Goal: Task Accomplishment & Management: Complete application form

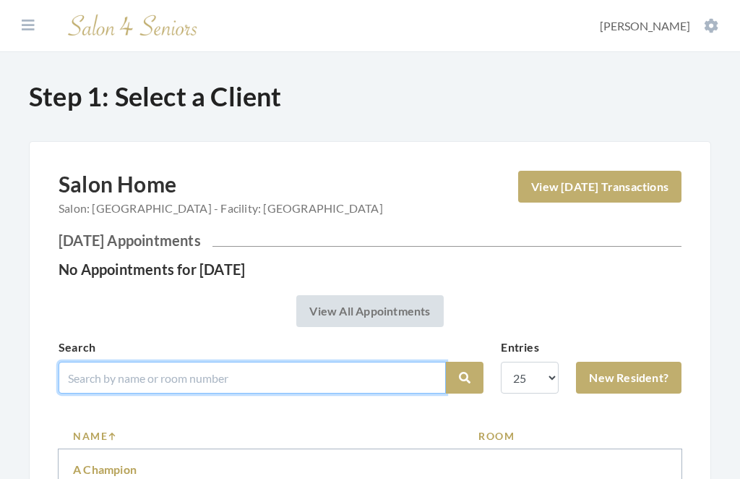
click at [198, 369] on input "search" at bounding box center [253, 378] width 388 height 32
type input "Camp"
click at [465, 377] on button "Search" at bounding box center [465, 378] width 38 height 32
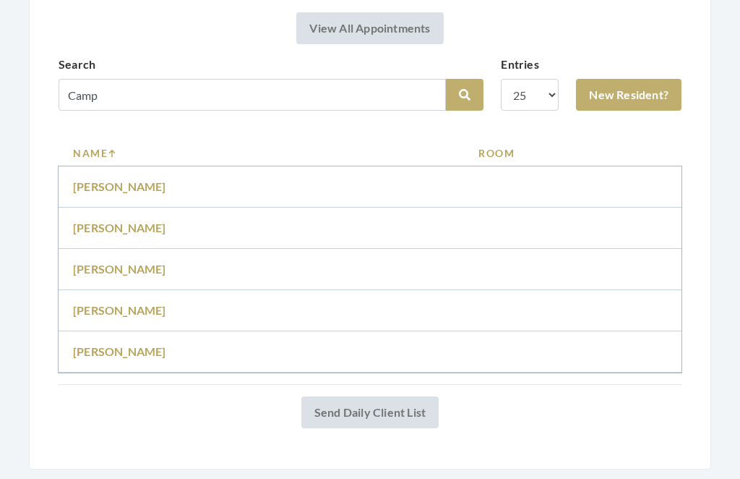
scroll to position [283, 0]
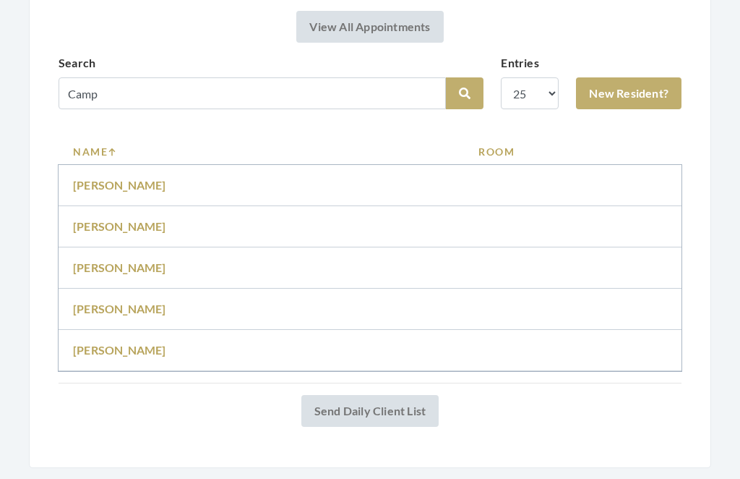
click at [144, 379] on div "Salon Home Salon: Fair Haven - Facility: Fair Haven View Today's Transactions T…" at bounding box center [370, 157] width 623 height 540
click at [118, 348] on link "[PERSON_NAME]" at bounding box center [119, 350] width 93 height 14
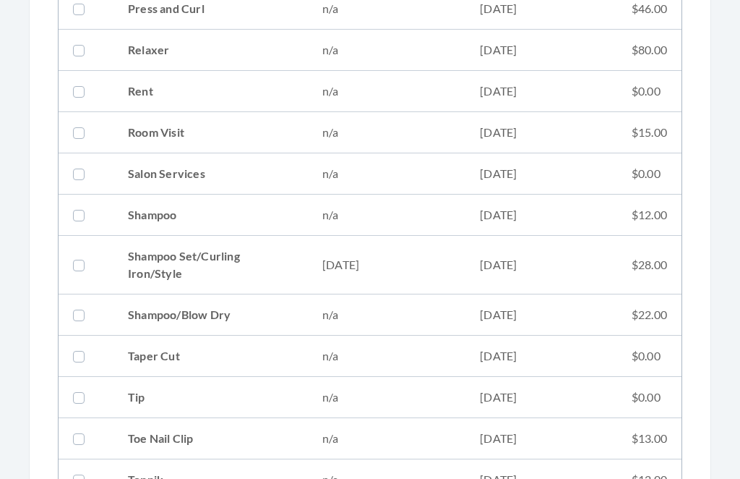
scroll to position [1702, 0]
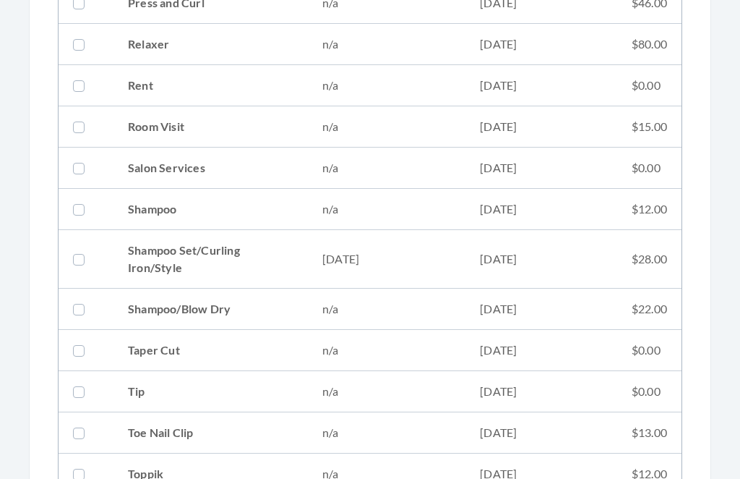
click at [179, 263] on td "Shampoo Set/Curling Iron/Style" at bounding box center [211, 259] width 194 height 59
checkbox input "true"
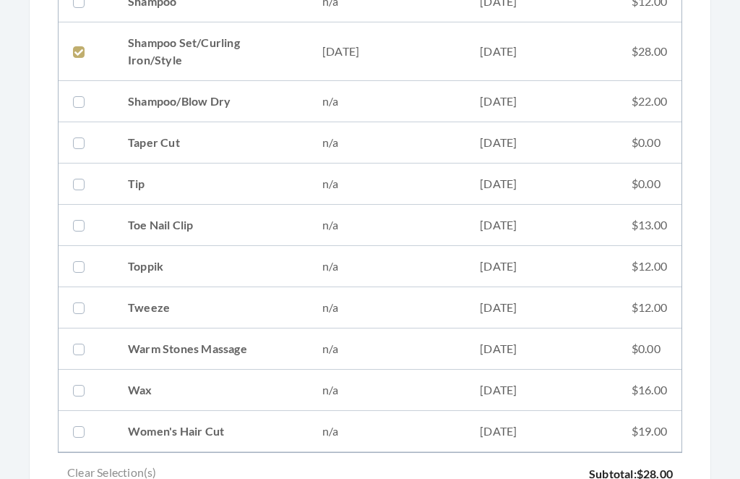
scroll to position [1921, 0]
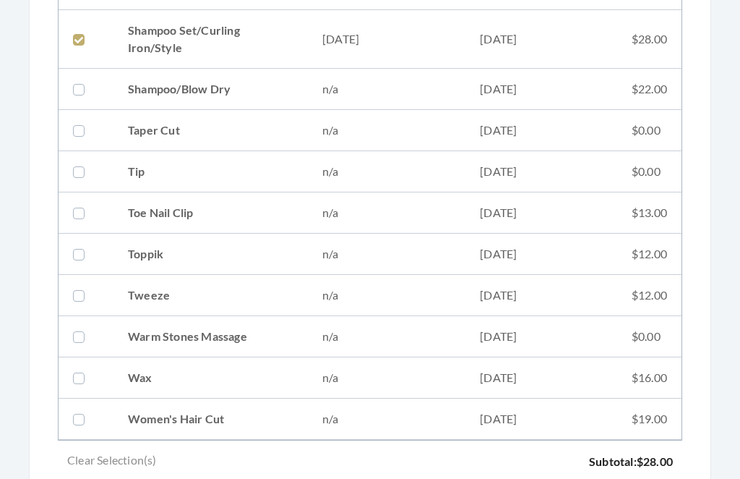
click at [231, 422] on td "Women's Hair Cut" at bounding box center [211, 419] width 194 height 41
checkbox input "true"
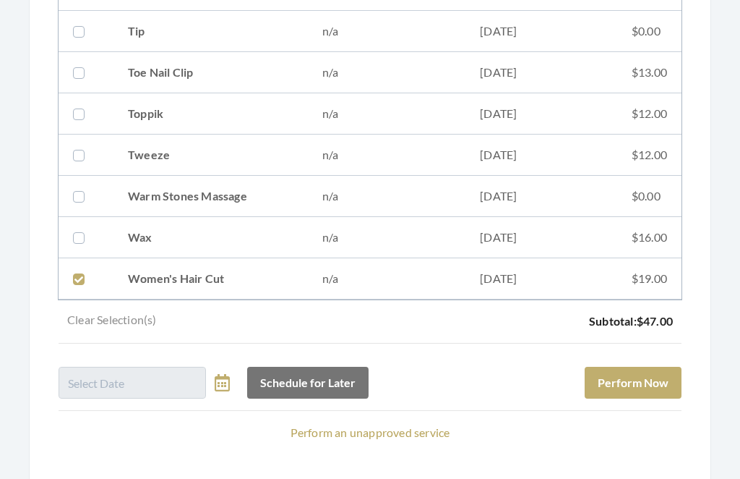
scroll to position [2080, 0]
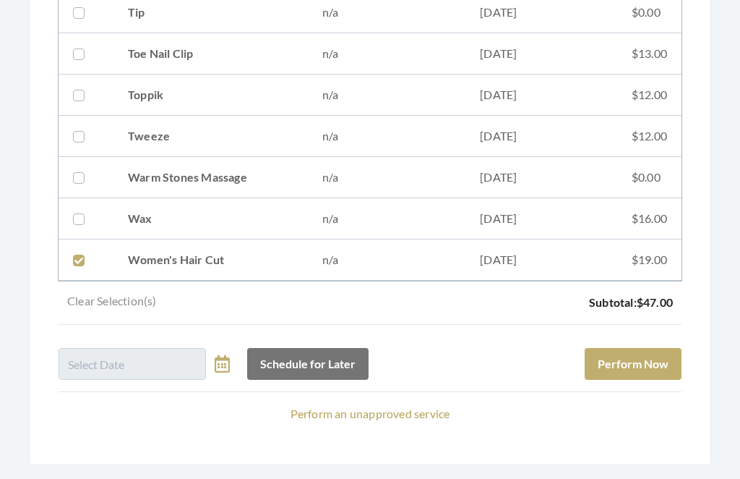
click at [641, 369] on button "Perform Now" at bounding box center [633, 365] width 97 height 32
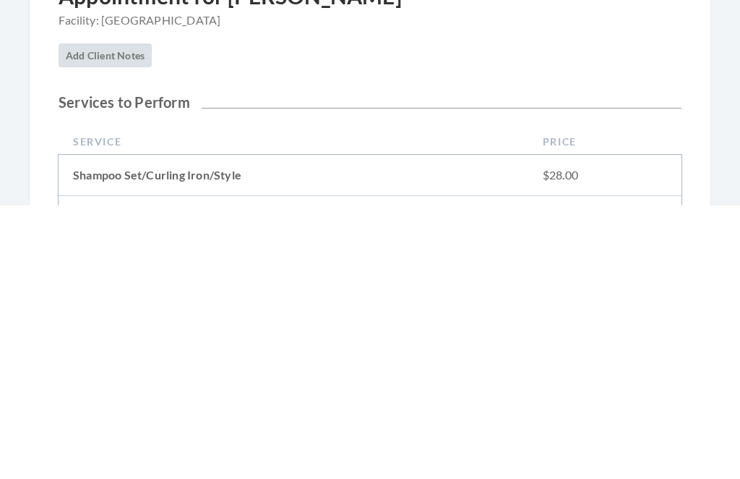
scroll to position [680, 0]
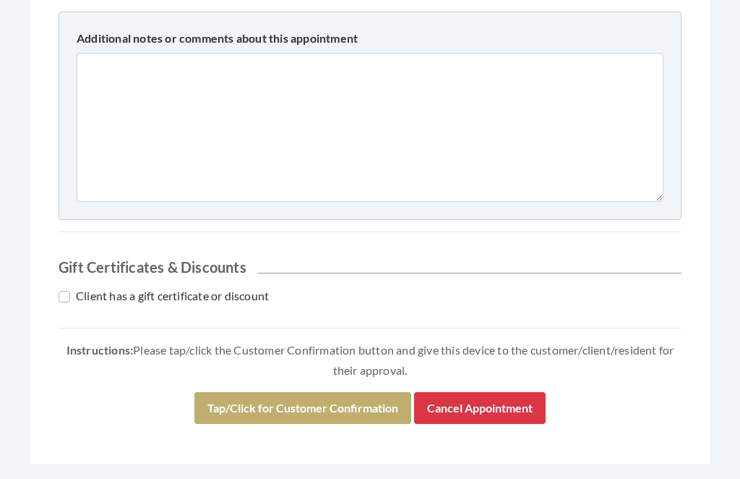
click at [336, 403] on button "Tap/Click for Customer Confirmation" at bounding box center [302, 409] width 217 height 32
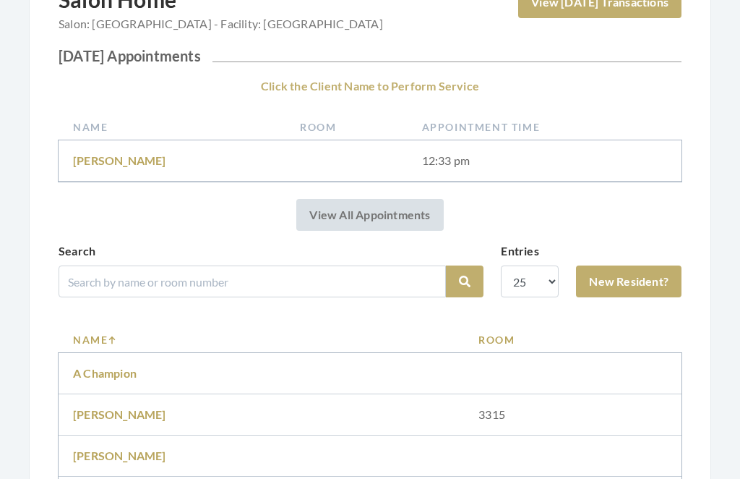
scroll to position [263, 0]
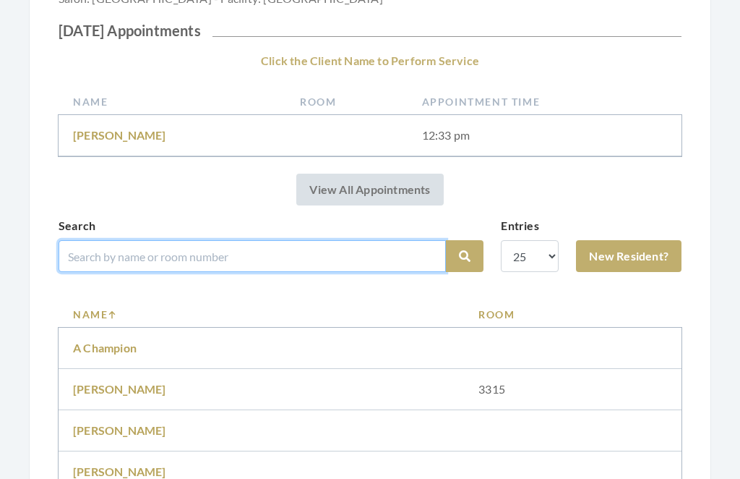
click at [231, 253] on input "search" at bounding box center [253, 256] width 388 height 32
type input "Linz"
click at [465, 256] on button "Search" at bounding box center [465, 256] width 38 height 32
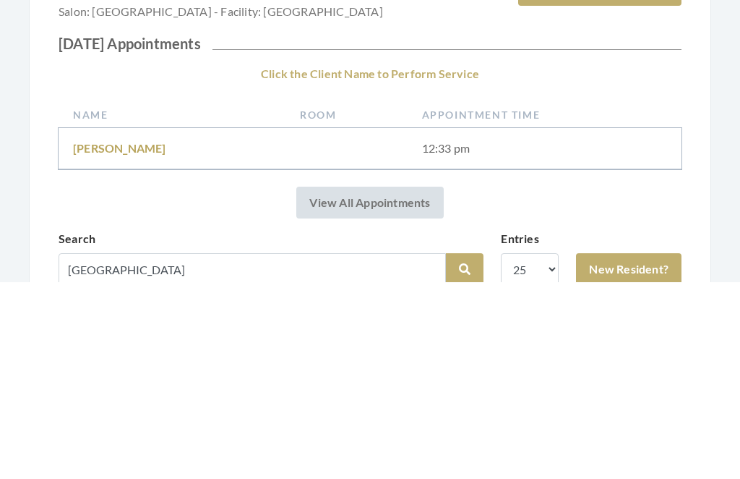
scroll to position [142, 0]
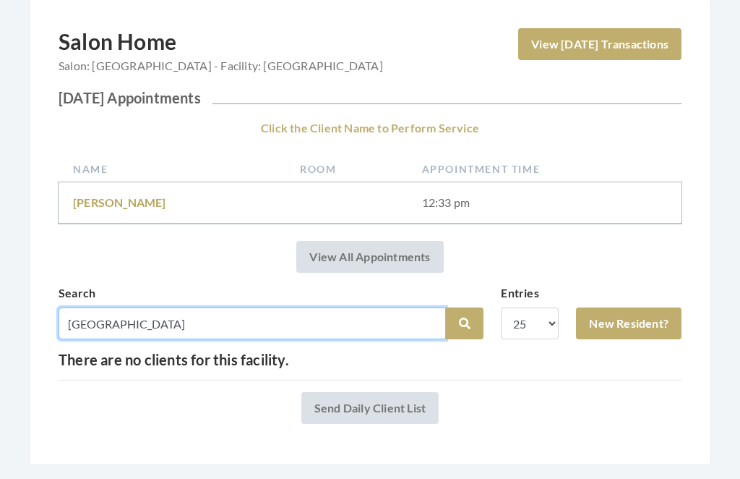
click at [132, 318] on input "[GEOGRAPHIC_DATA]" at bounding box center [253, 324] width 388 height 32
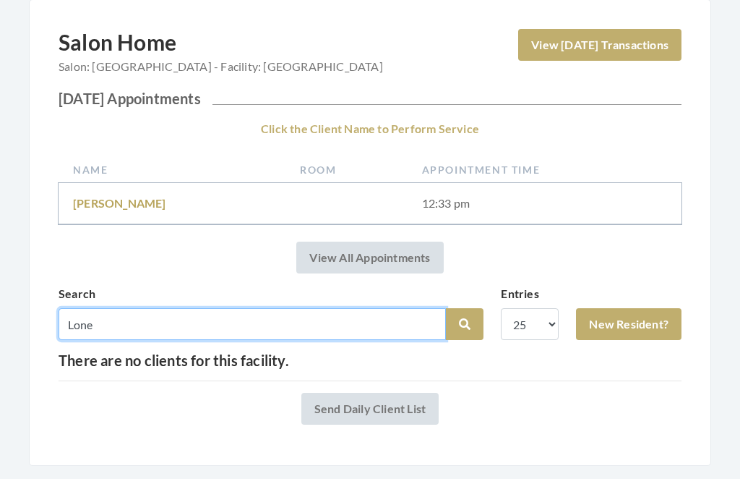
type input "Lone"
click at [465, 324] on button "Search" at bounding box center [465, 324] width 38 height 32
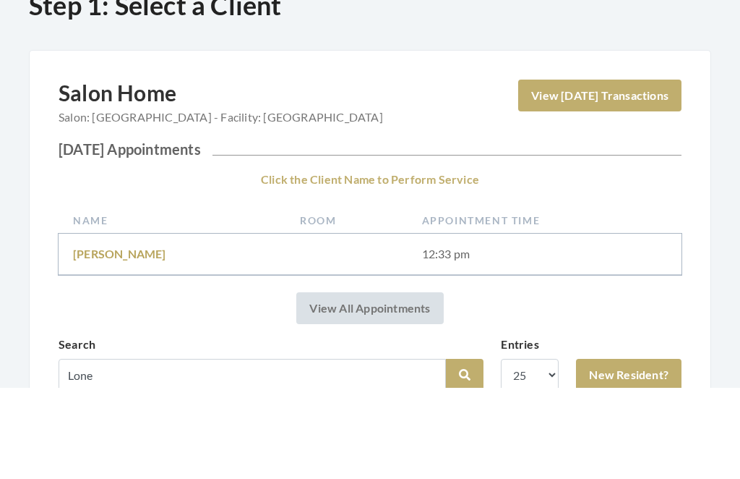
scroll to position [142, 0]
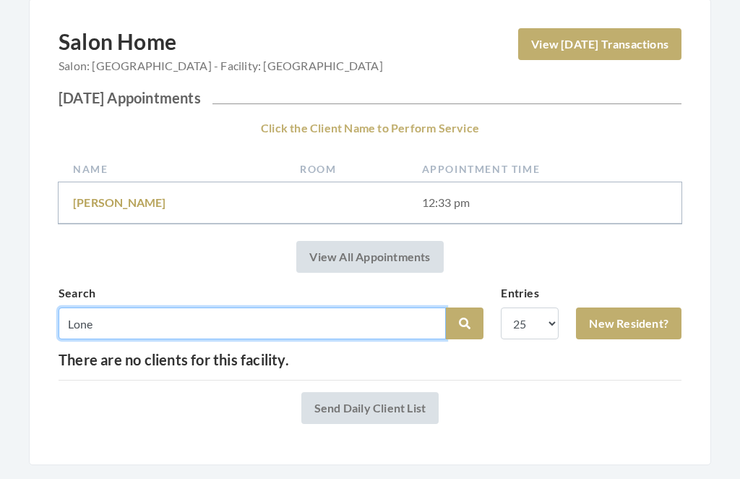
click at [125, 320] on input "Lone" at bounding box center [253, 324] width 388 height 32
type input "Lonz"
click at [465, 324] on button "Search" at bounding box center [465, 324] width 38 height 32
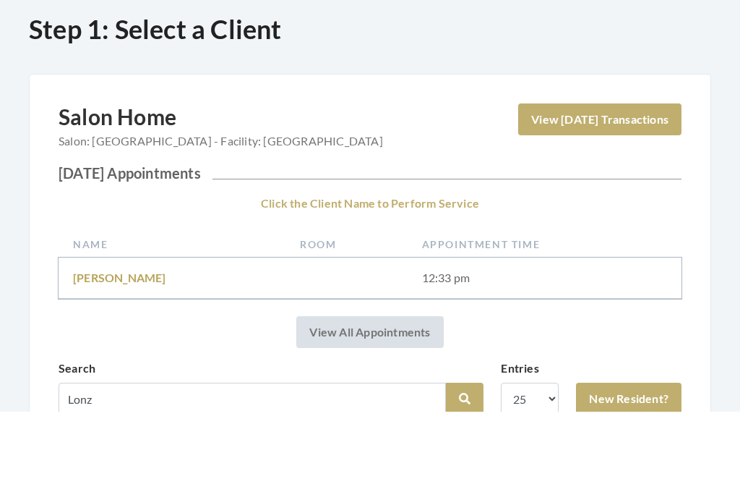
scroll to position [210, 0]
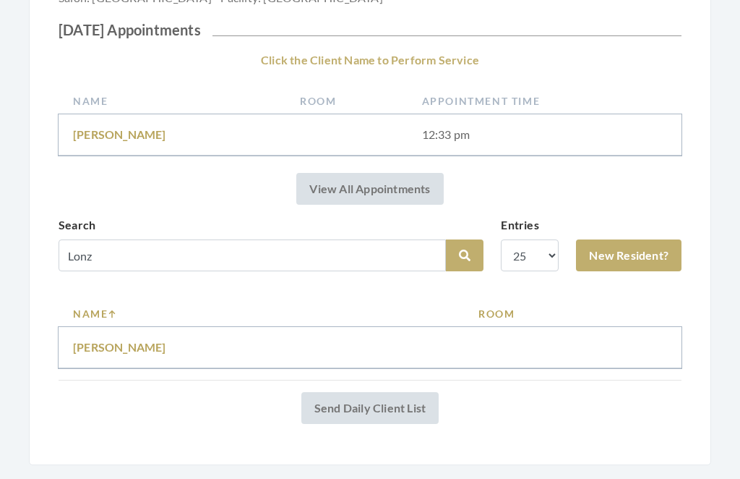
click at [115, 353] on link "[PERSON_NAME]" at bounding box center [119, 348] width 93 height 14
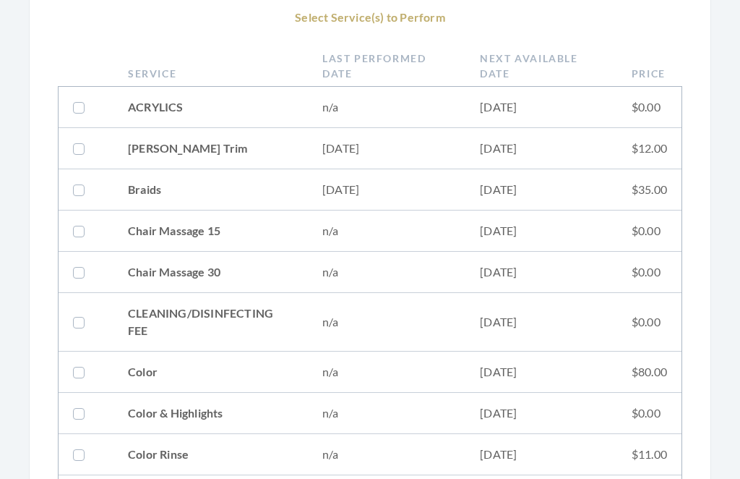
scroll to position [303, 0]
click at [382, 149] on td "07/08/2025" at bounding box center [387, 148] width 158 height 41
checkbox input "true"
click at [390, 194] on td "08/13/2025" at bounding box center [387, 188] width 158 height 41
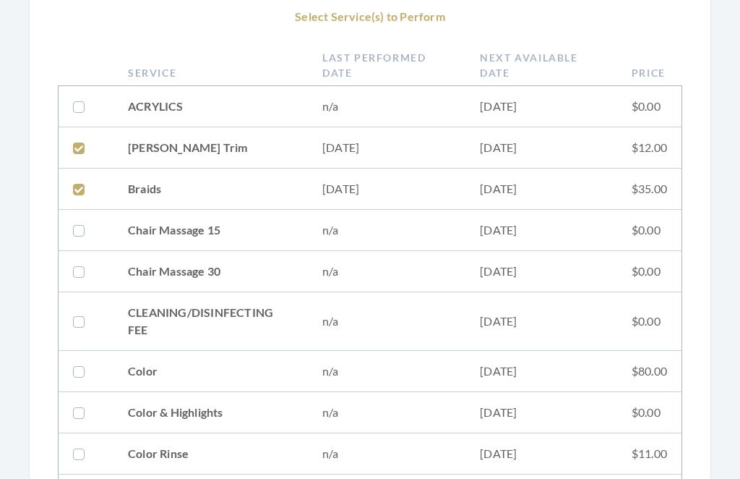
checkbox input "true"
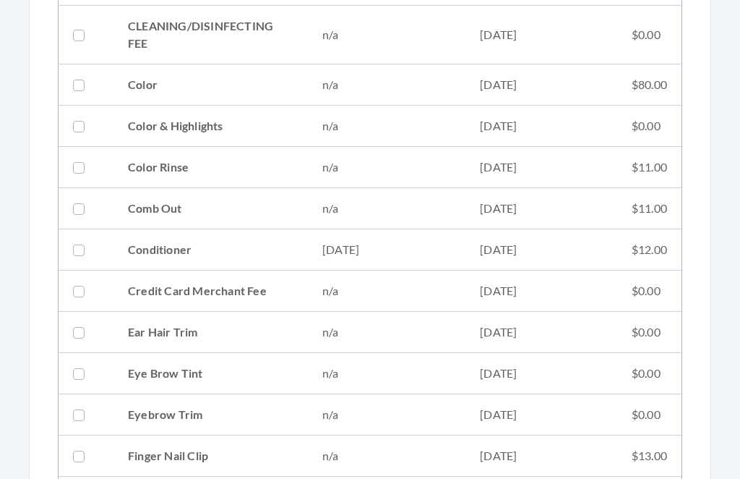
click at [346, 250] on td "08/13/2025" at bounding box center [387, 250] width 158 height 41
checkbox input "true"
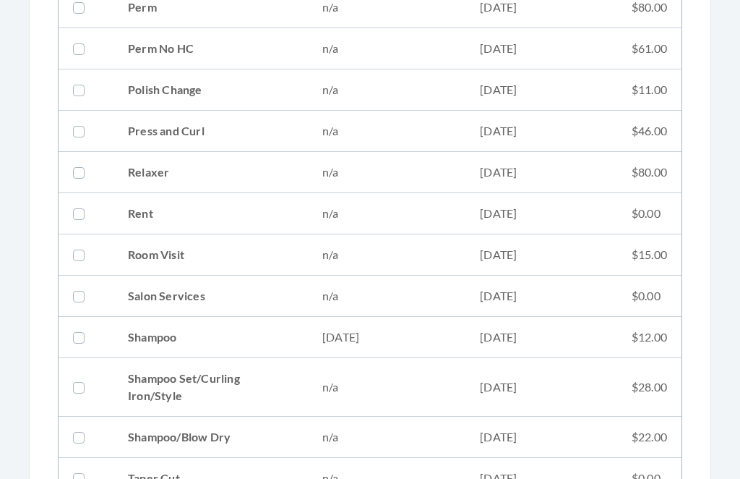
scroll to position [1581, 0]
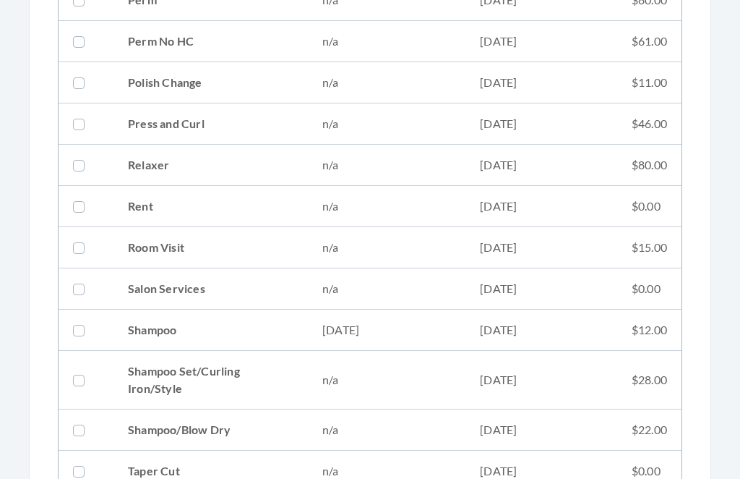
click at [338, 325] on td "08/13/2025" at bounding box center [387, 329] width 158 height 41
checkbox input "true"
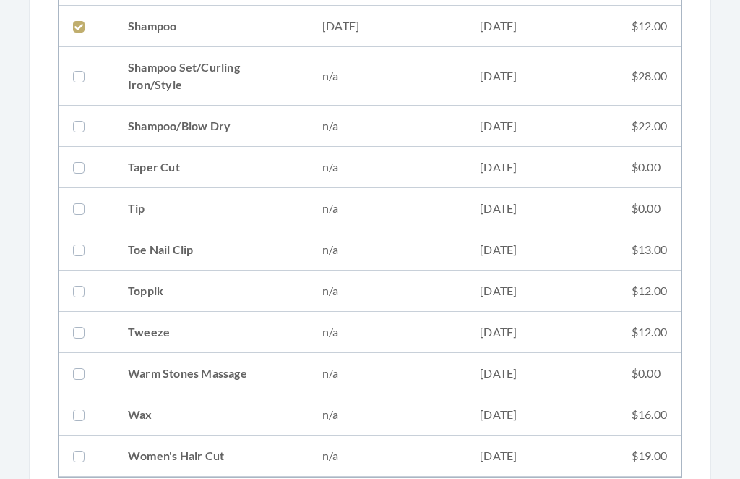
scroll to position [2080, 0]
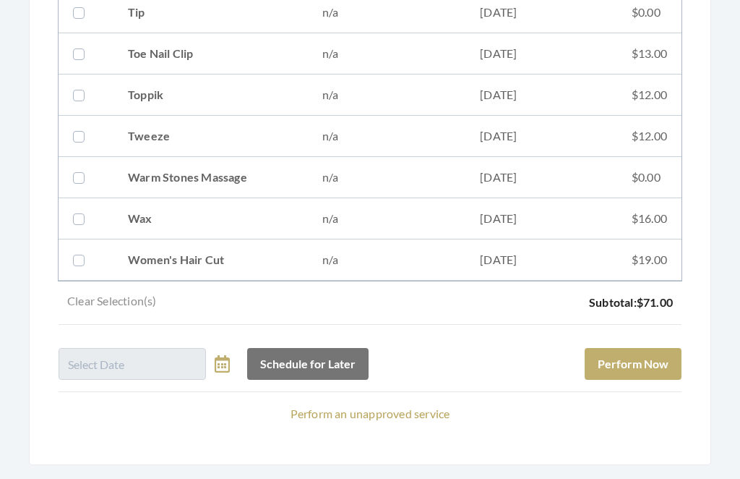
click at [641, 360] on button "Perform Now" at bounding box center [633, 365] width 97 height 32
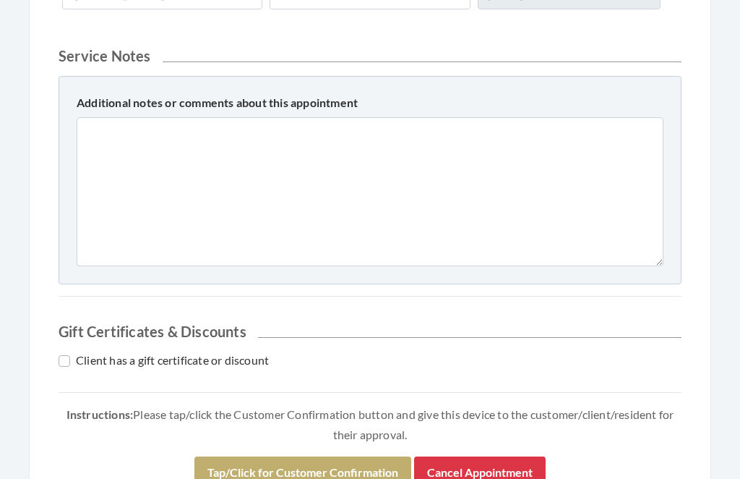
scroll to position [763, 0]
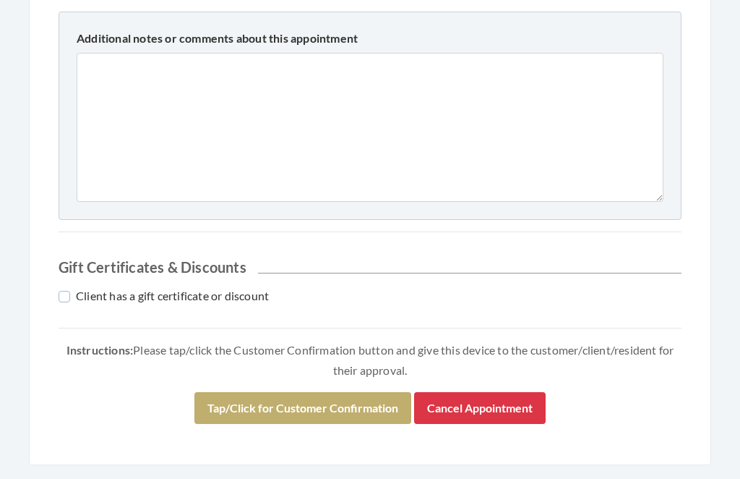
click at [336, 412] on button "Tap/Click for Customer Confirmation" at bounding box center [302, 409] width 217 height 32
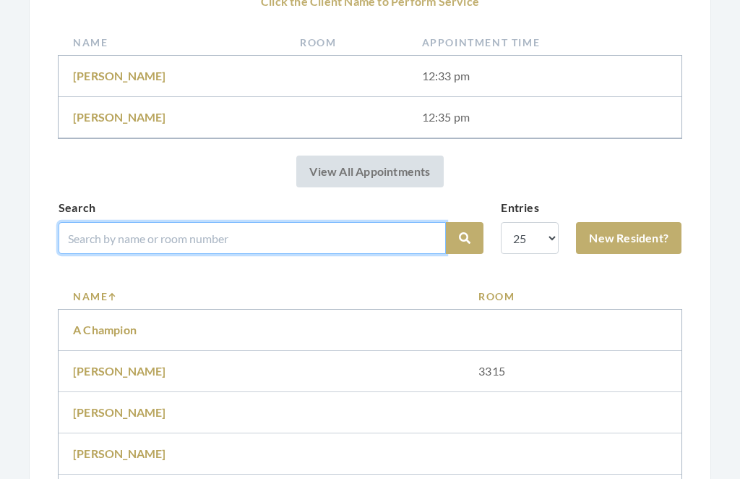
click at [192, 236] on input "search" at bounding box center [253, 238] width 388 height 32
type input "Lacorte"
click at [465, 238] on button "Search" at bounding box center [465, 239] width 38 height 32
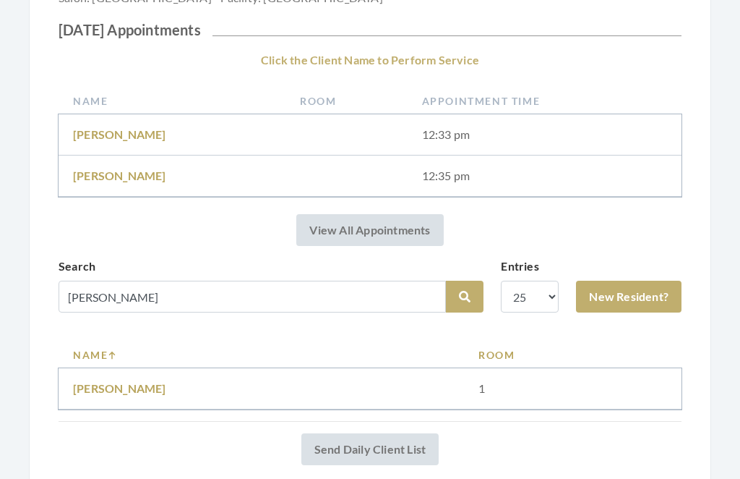
scroll to position [251, 0]
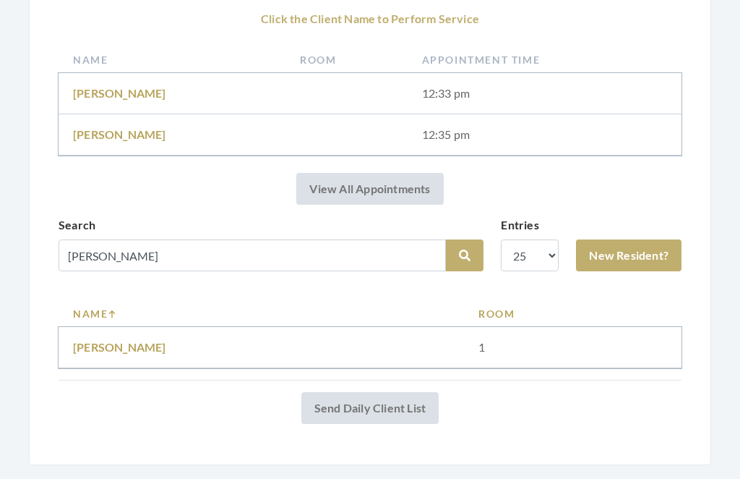
click at [127, 341] on link "[PERSON_NAME]" at bounding box center [119, 348] width 93 height 14
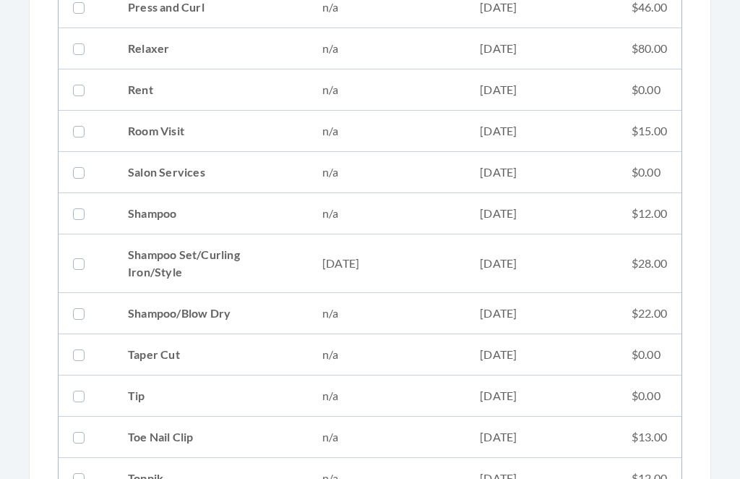
click at [294, 257] on td "Shampoo Set/Curling Iron/Style" at bounding box center [211, 264] width 194 height 59
checkbox input "true"
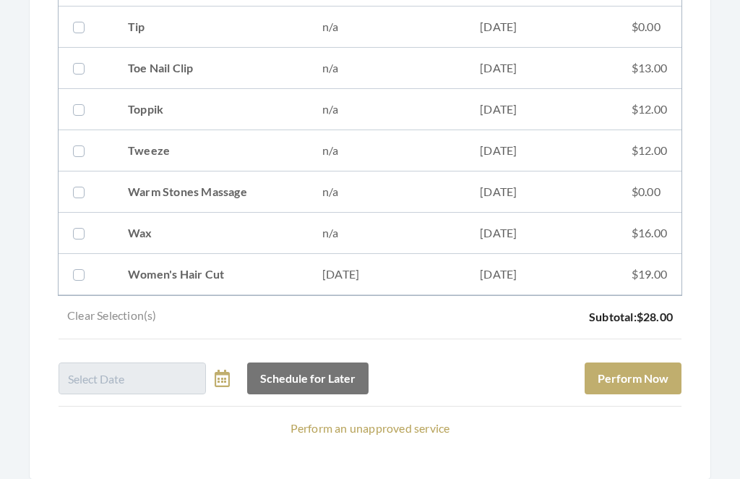
scroll to position [2080, 0]
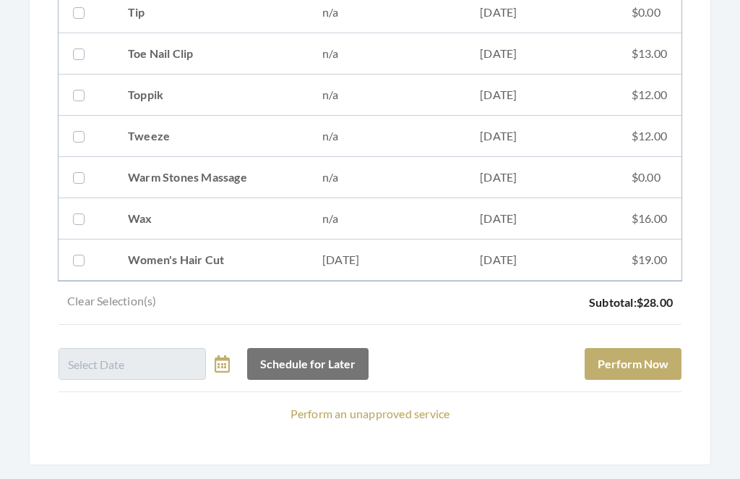
click at [658, 375] on button "Perform Now" at bounding box center [633, 365] width 97 height 32
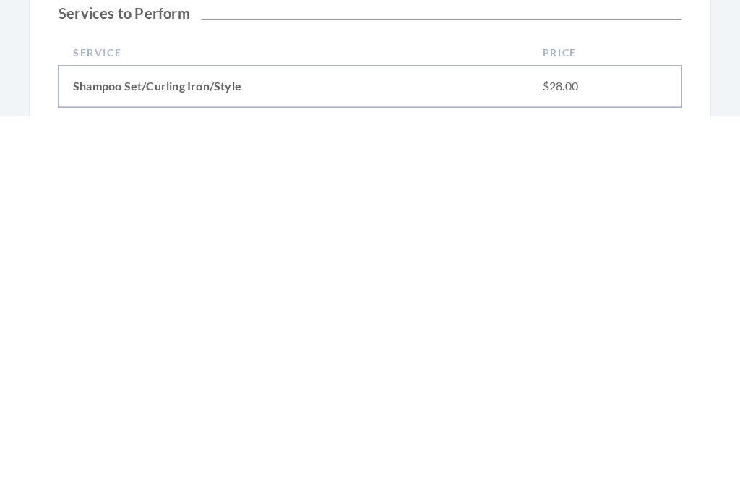
scroll to position [639, 0]
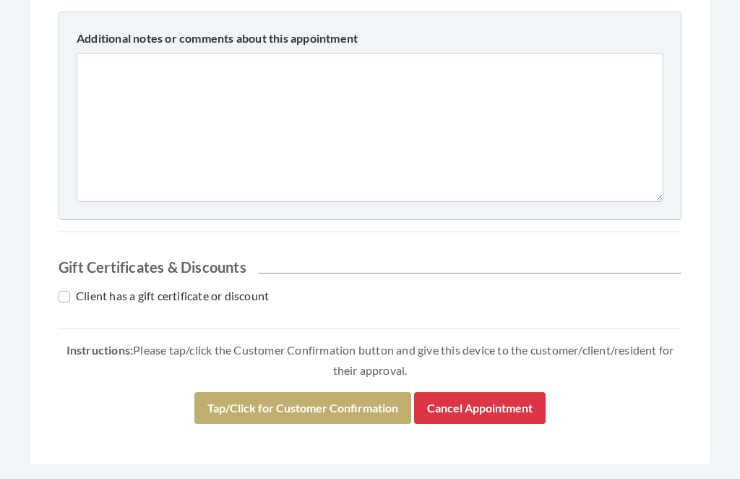
click at [350, 403] on button "Tap/Click for Customer Confirmation" at bounding box center [302, 409] width 217 height 32
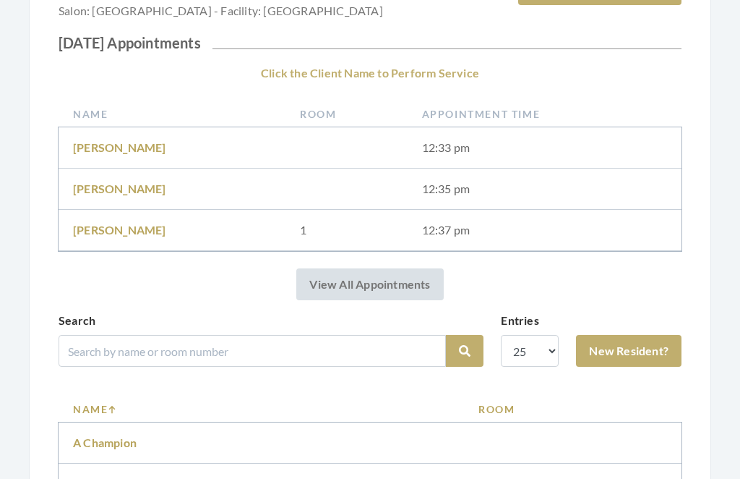
scroll to position [256, 0]
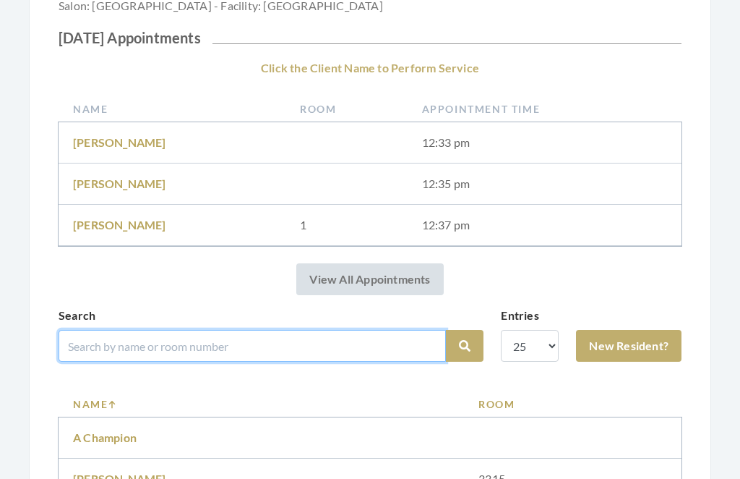
click at [258, 350] on input "search" at bounding box center [253, 346] width 388 height 32
type input "Sellers"
click at [465, 346] on button "Search" at bounding box center [465, 346] width 38 height 32
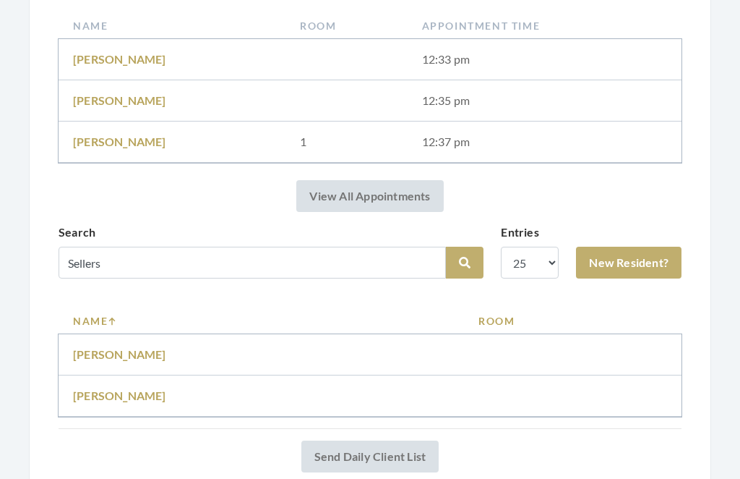
scroll to position [333, 0]
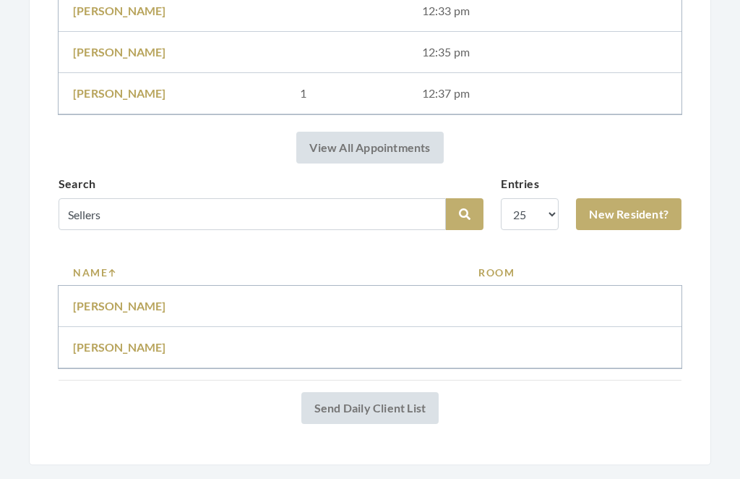
click at [115, 343] on link "Martha Sellers" at bounding box center [119, 348] width 93 height 14
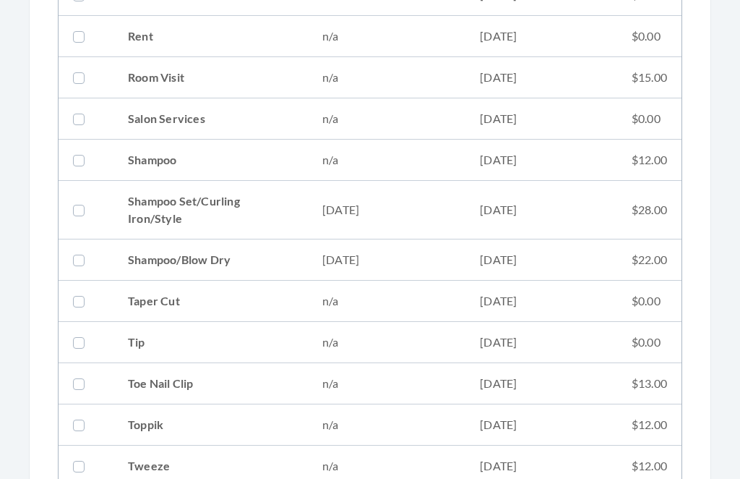
scroll to position [1750, 0]
click at [358, 202] on td "[DATE]" at bounding box center [387, 210] width 158 height 59
checkbox input "true"
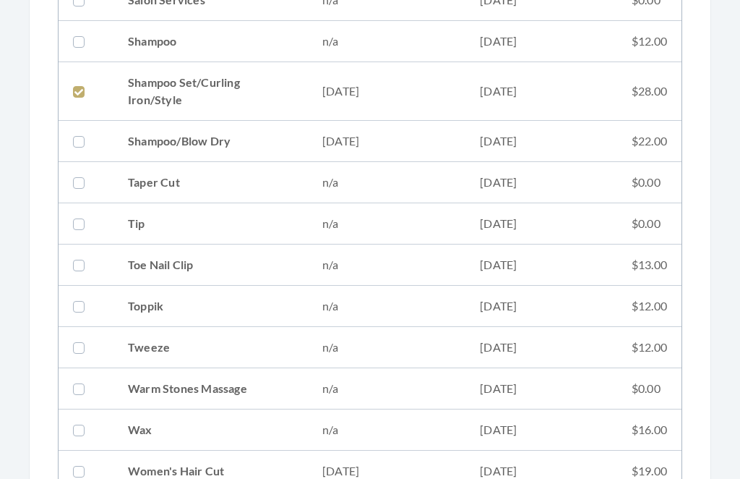
scroll to position [2080, 0]
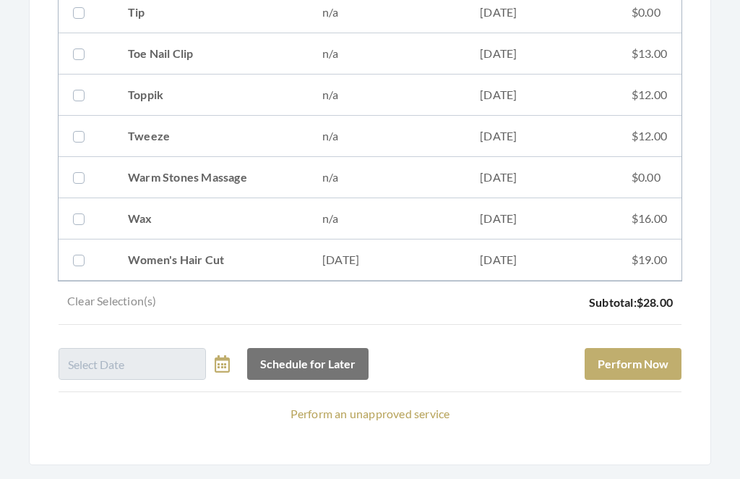
click at [639, 361] on button "Perform Now" at bounding box center [633, 365] width 97 height 32
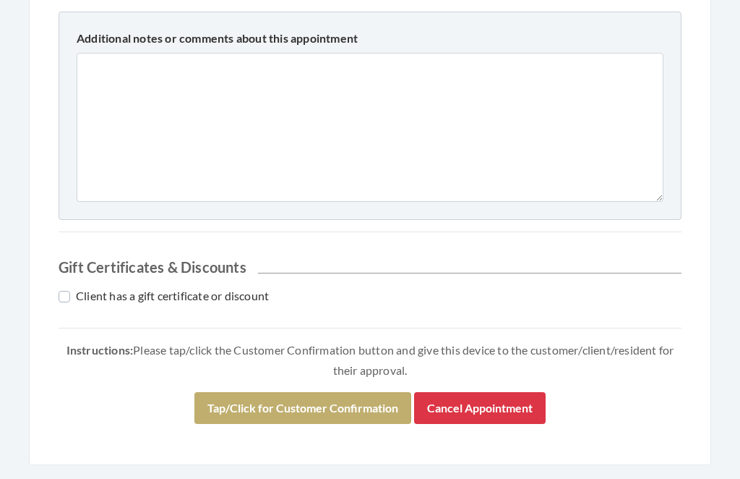
click at [352, 398] on button "Tap/Click for Customer Confirmation" at bounding box center [302, 409] width 217 height 32
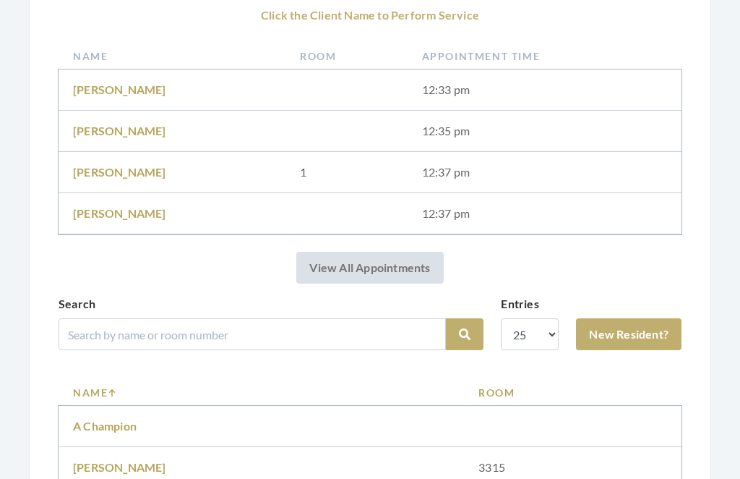
scroll to position [320, 0]
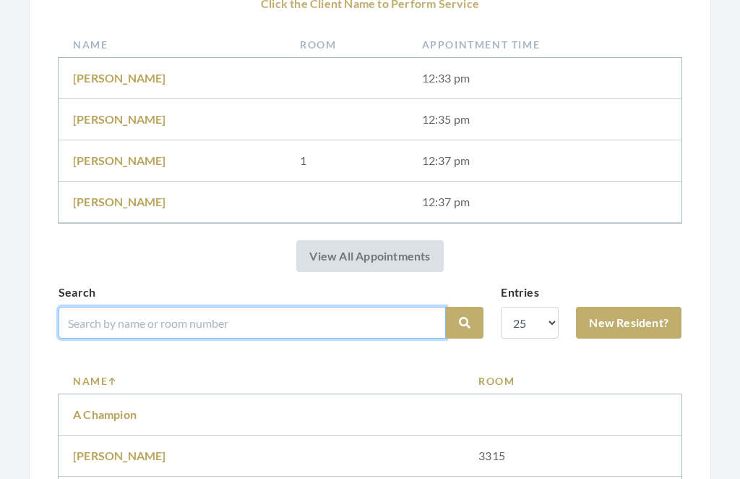
click at [192, 317] on input "search" at bounding box center [253, 323] width 388 height 32
type input "Meg"
click at [465, 322] on button "Search" at bounding box center [465, 323] width 38 height 32
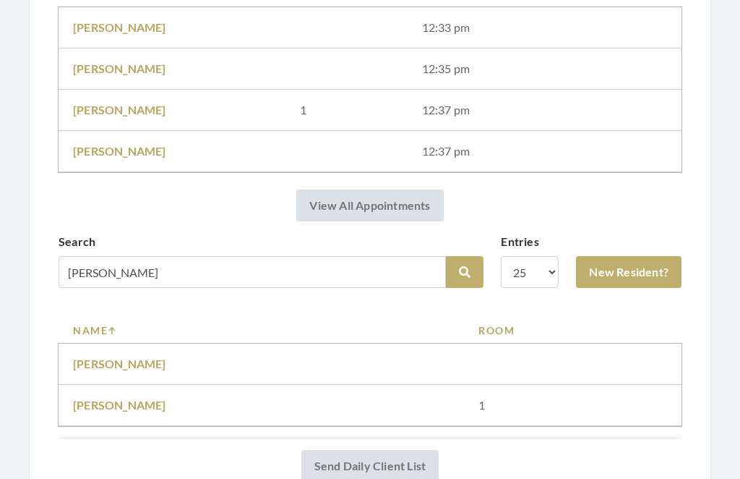
scroll to position [322, 0]
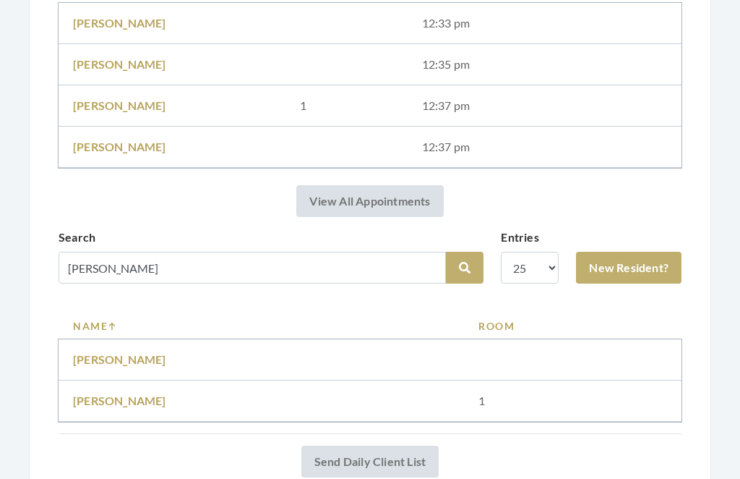
click at [100, 398] on link "[PERSON_NAME]" at bounding box center [119, 400] width 93 height 14
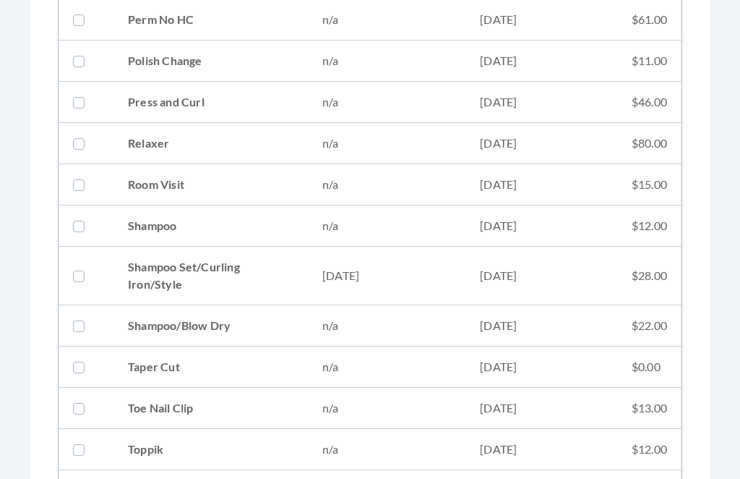
scroll to position [1607, 0]
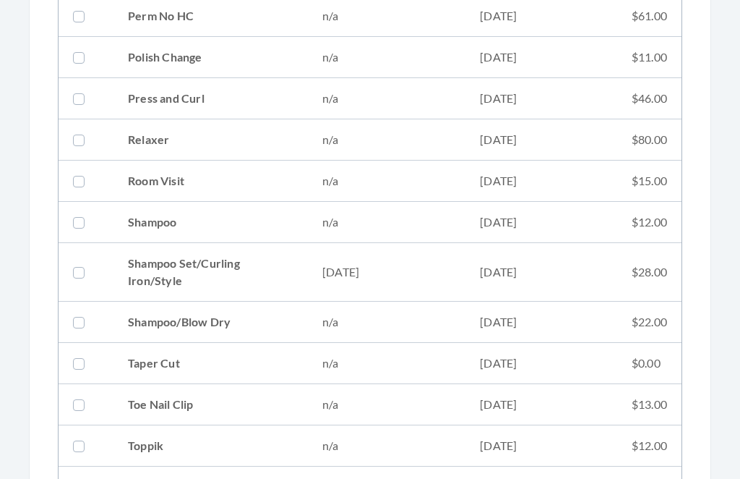
click at [327, 272] on td "[DATE]" at bounding box center [387, 272] width 158 height 59
checkbox input "true"
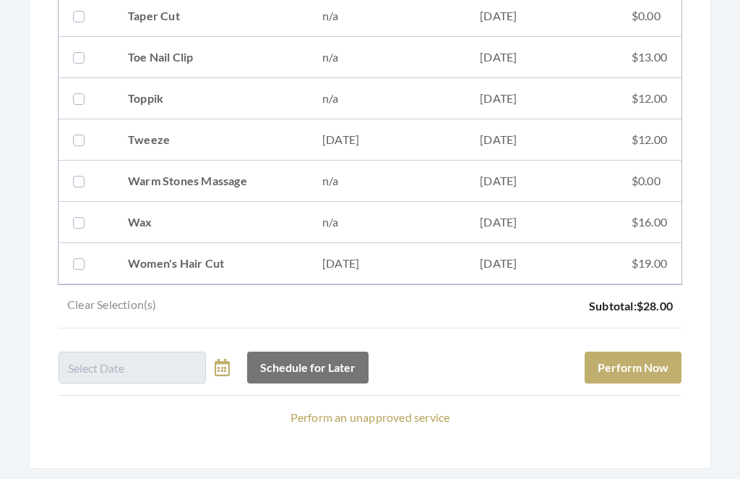
scroll to position [1957, 0]
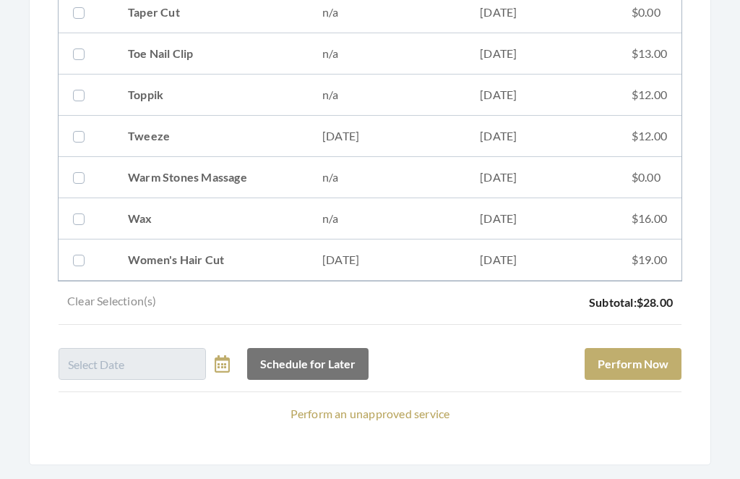
click at [633, 369] on button "Perform Now" at bounding box center [633, 365] width 97 height 32
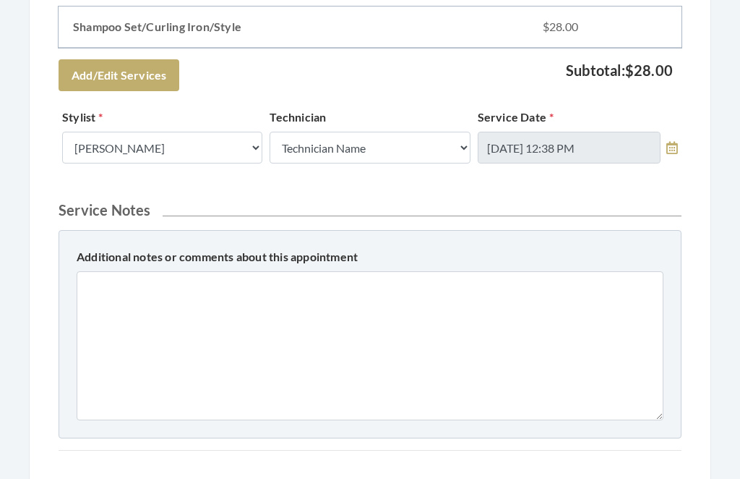
scroll to position [639, 0]
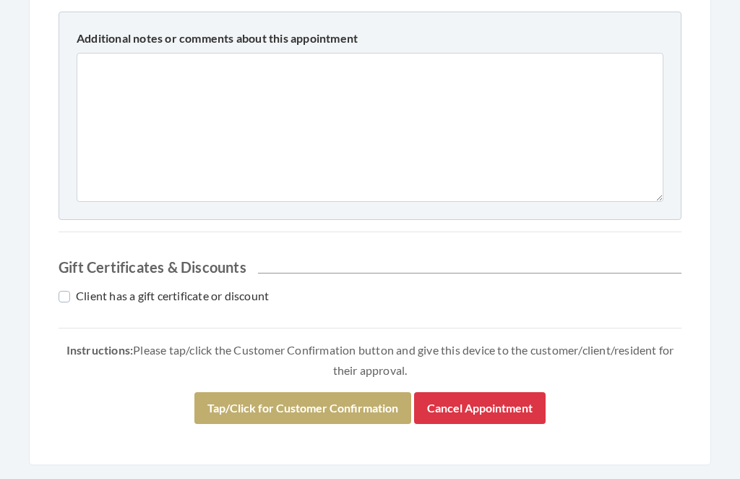
click at [351, 413] on button "Tap/Click for Customer Confirmation" at bounding box center [302, 409] width 217 height 32
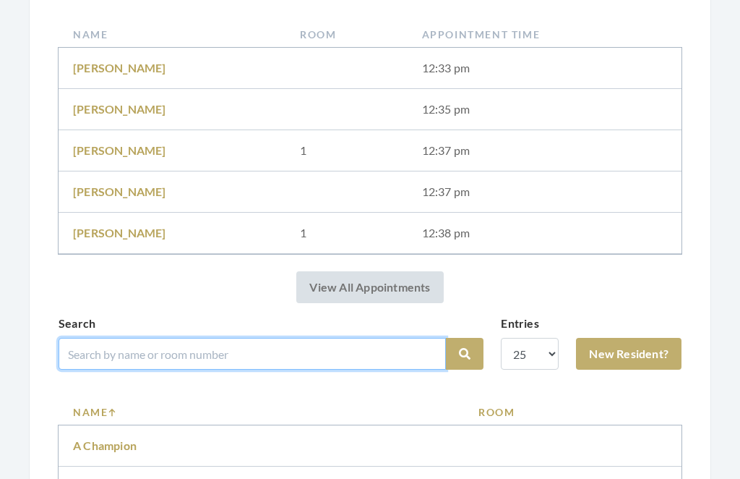
click at [215, 353] on input "search" at bounding box center [253, 354] width 388 height 32
type input "[PERSON_NAME]"
click at [465, 354] on button "Search" at bounding box center [465, 354] width 38 height 32
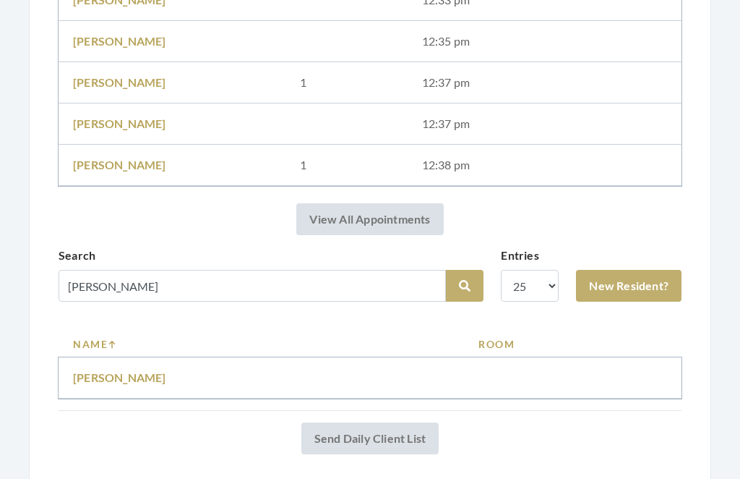
scroll to position [375, 0]
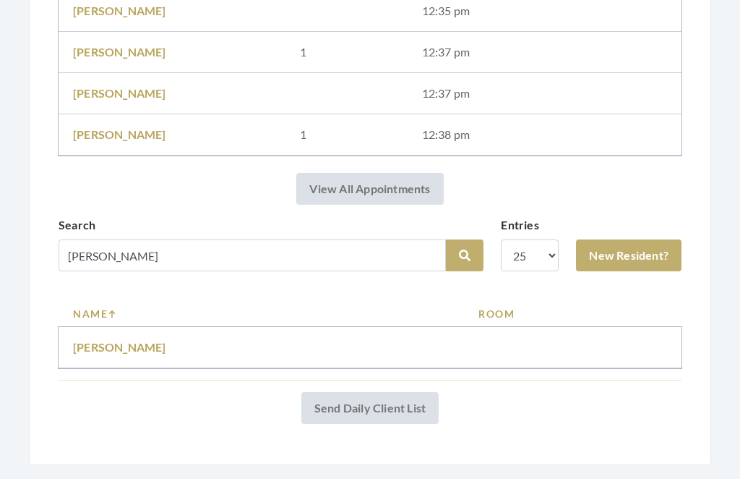
click at [106, 345] on link "Betty Fullmer" at bounding box center [119, 348] width 93 height 14
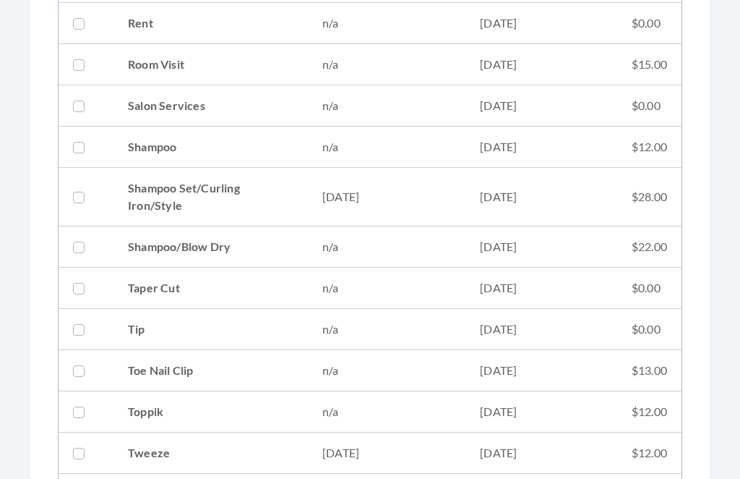
scroll to position [1765, 0]
click at [349, 195] on td "09/02/2025" at bounding box center [387, 196] width 158 height 59
checkbox input "true"
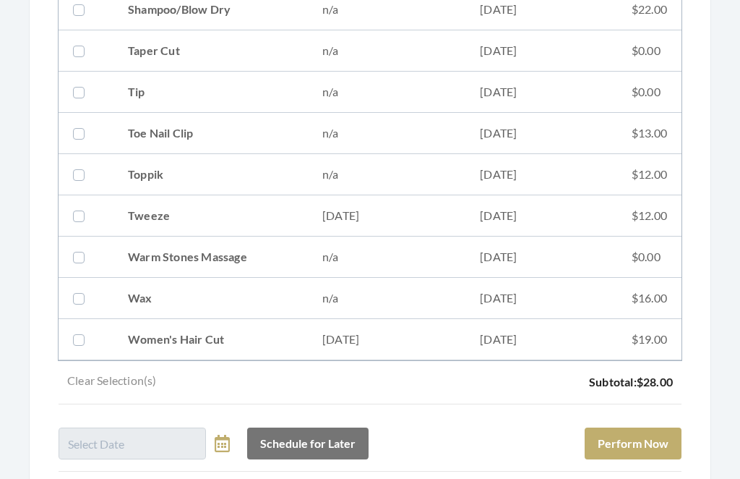
scroll to position [2080, 0]
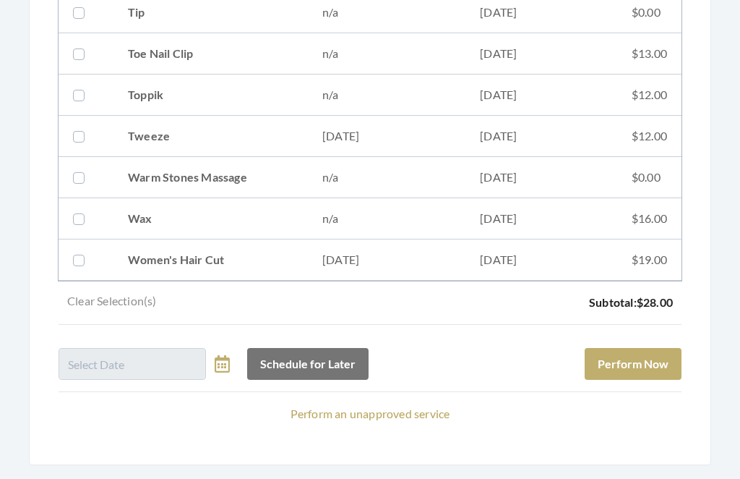
click at [641, 363] on button "Perform Now" at bounding box center [633, 365] width 97 height 32
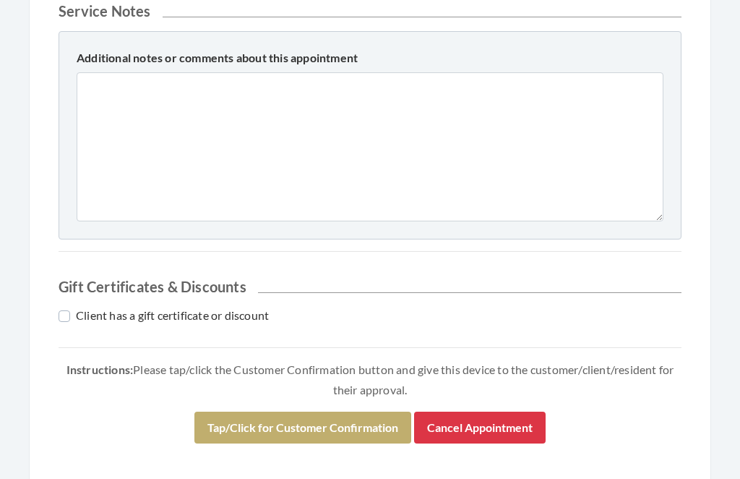
scroll to position [639, 0]
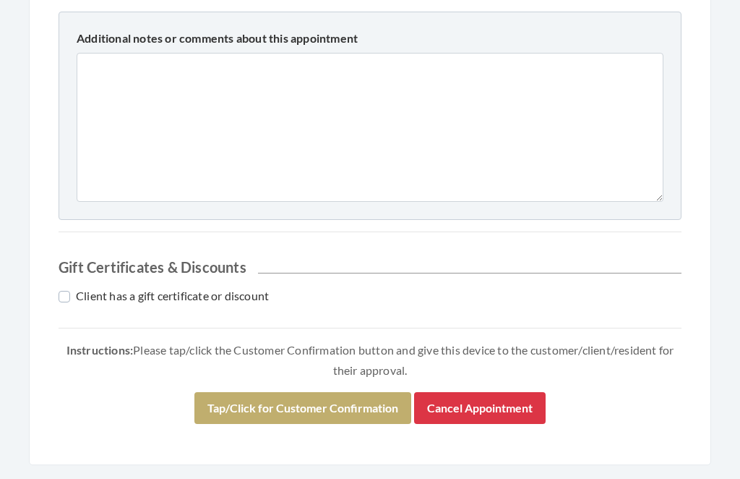
click at [343, 410] on button "Tap/Click for Customer Confirmation" at bounding box center [302, 409] width 217 height 32
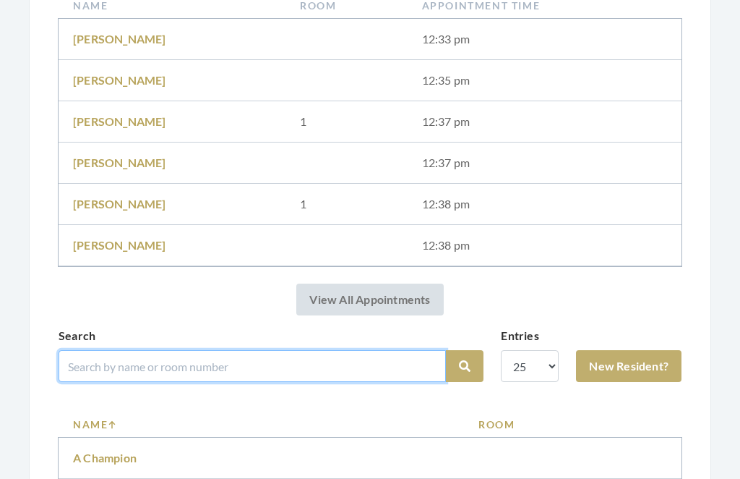
click at [210, 366] on input "search" at bounding box center [253, 366] width 388 height 32
type input "Iris"
click at [465, 366] on button "Search" at bounding box center [465, 367] width 38 height 32
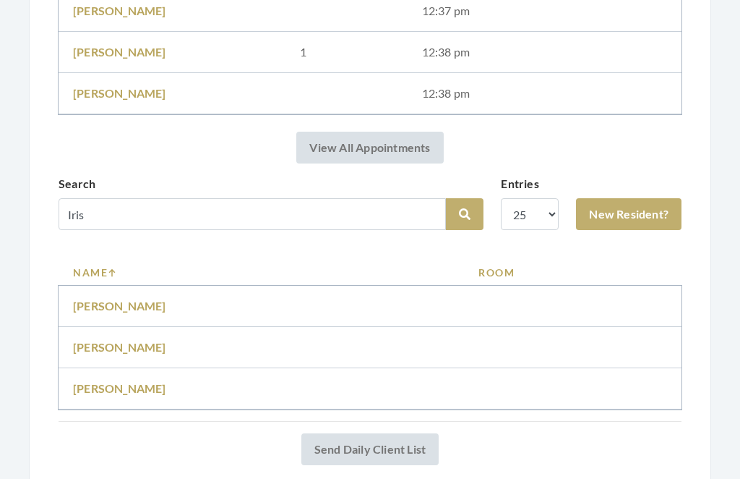
scroll to position [498, 0]
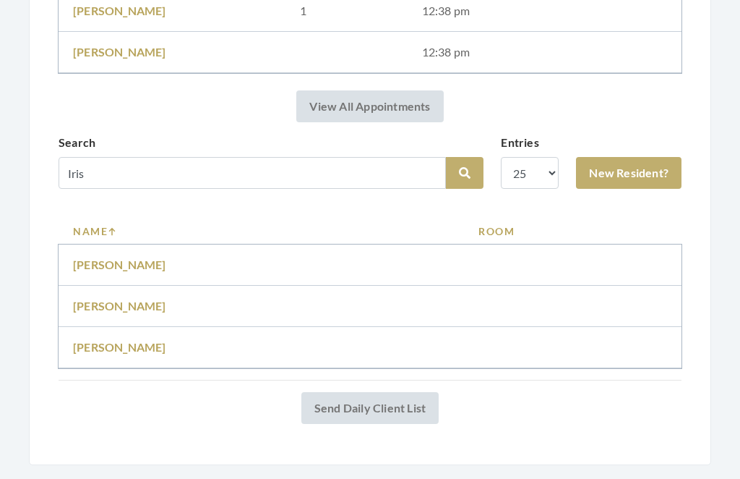
click at [116, 264] on link "[PERSON_NAME]" at bounding box center [119, 265] width 93 height 14
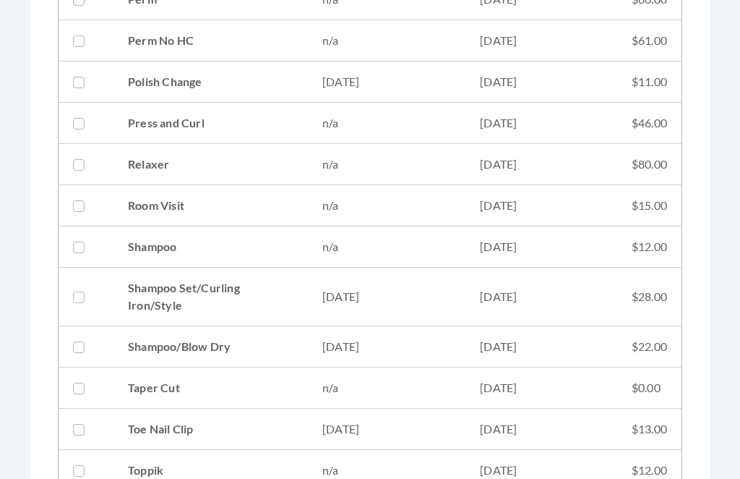
click at [355, 300] on td "[DATE]" at bounding box center [387, 297] width 158 height 59
checkbox input "true"
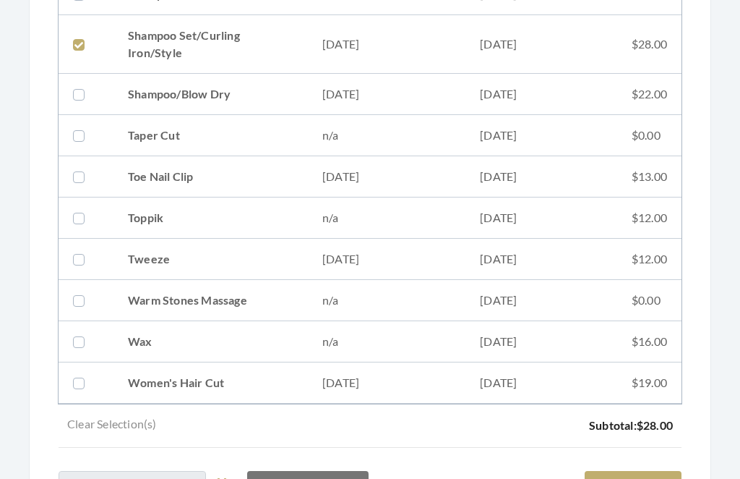
scroll to position [1957, 0]
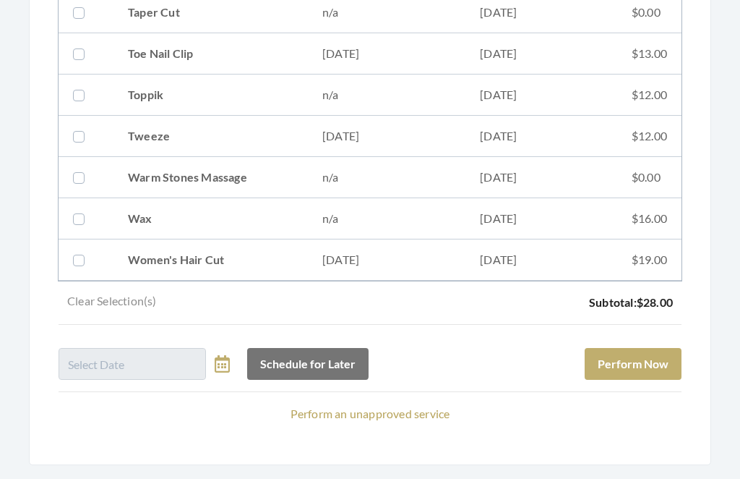
click at [637, 367] on button "Perform Now" at bounding box center [633, 365] width 97 height 32
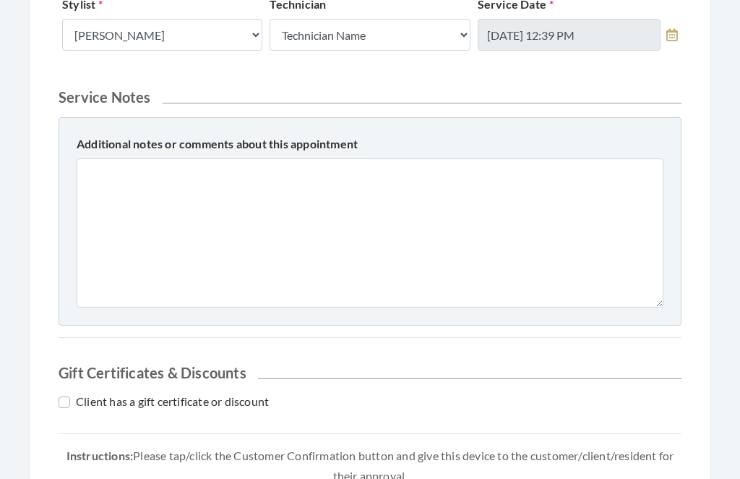
scroll to position [639, 0]
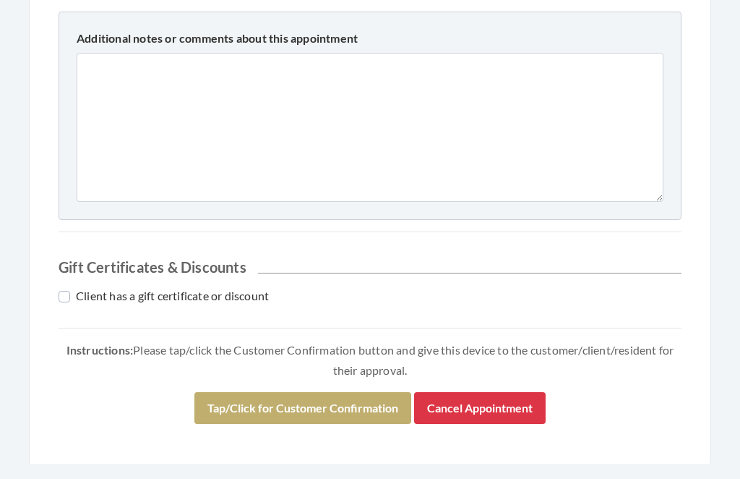
click at [338, 408] on button "Tap/Click for Customer Confirmation" at bounding box center [302, 409] width 217 height 32
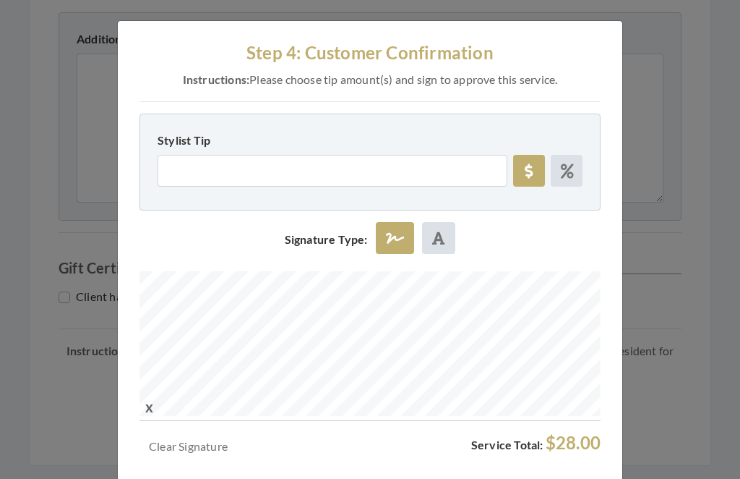
click at [519, 200] on div "Step 4: Customer Confirmation Instructions: Please choose tip amount(s) and sig…" at bounding box center [370, 279] width 505 height 516
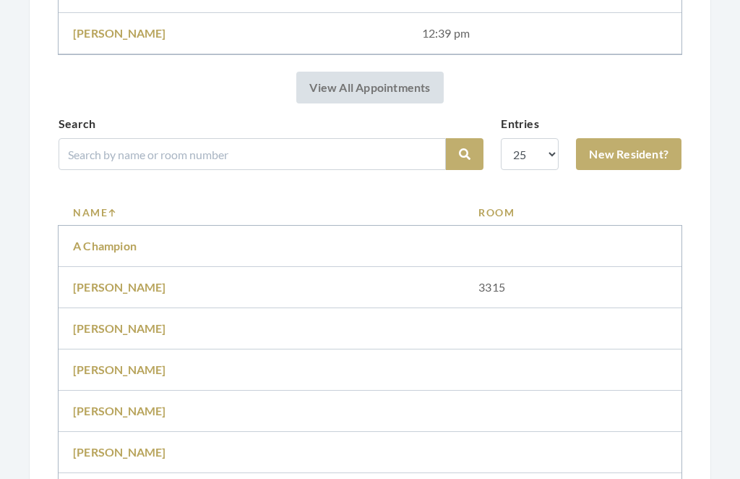
scroll to position [613, 0]
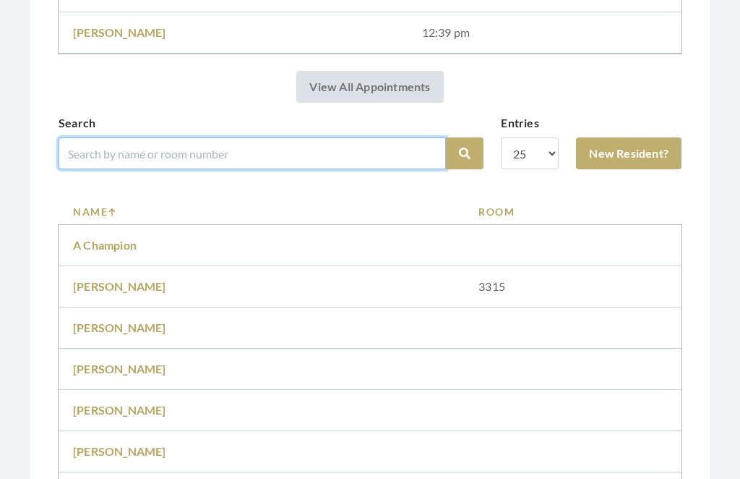
click at [269, 157] on input "search" at bounding box center [253, 153] width 388 height 32
type input "White"
click at [465, 153] on button "Search" at bounding box center [465, 153] width 38 height 32
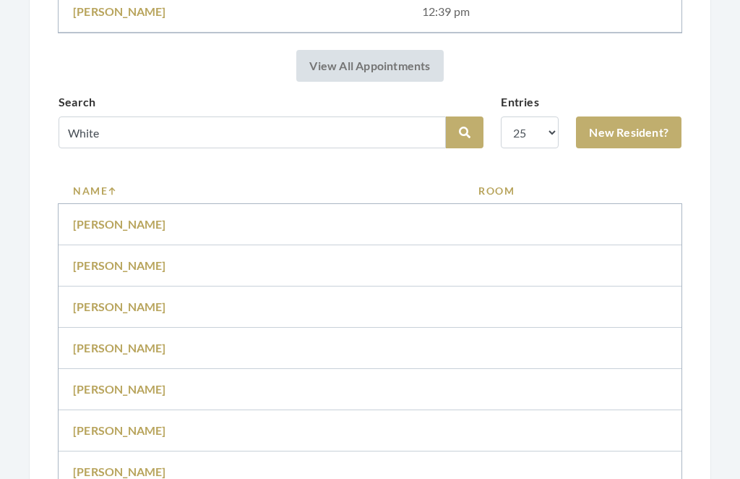
scroll to position [582, 0]
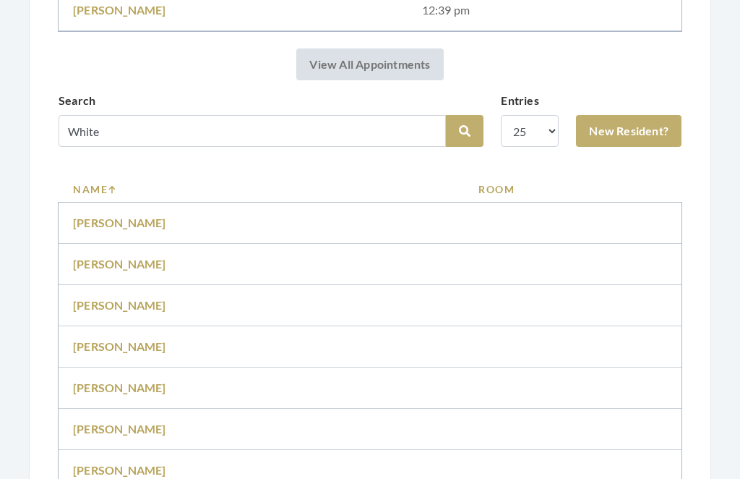
click at [105, 227] on link "[PERSON_NAME]" at bounding box center [119, 222] width 93 height 14
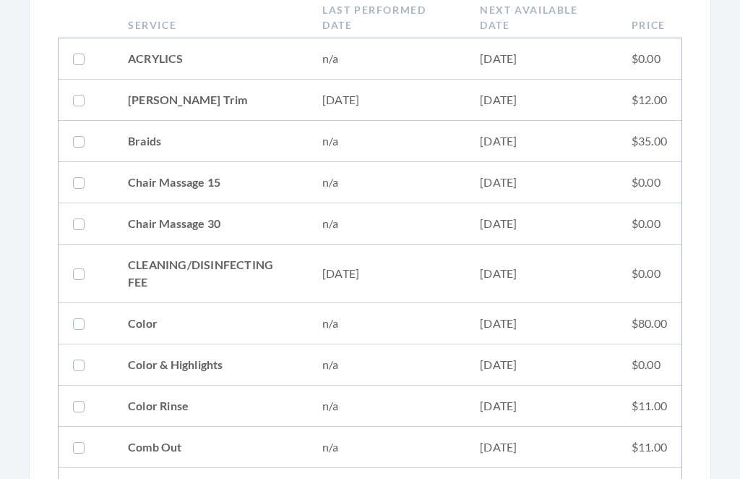
scroll to position [351, 0]
click at [213, 104] on td "[PERSON_NAME] Trim" at bounding box center [211, 100] width 194 height 41
checkbox input "true"
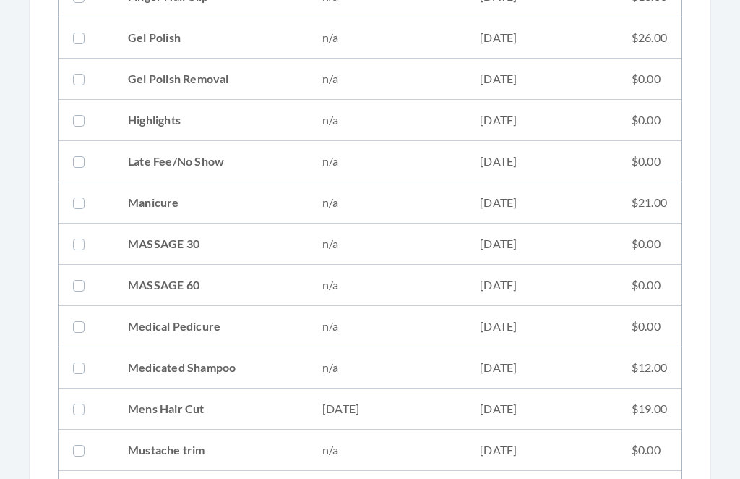
scroll to position [1050, 0]
click at [220, 404] on td "Mens Hair Cut" at bounding box center [211, 408] width 194 height 41
checkbox input "true"
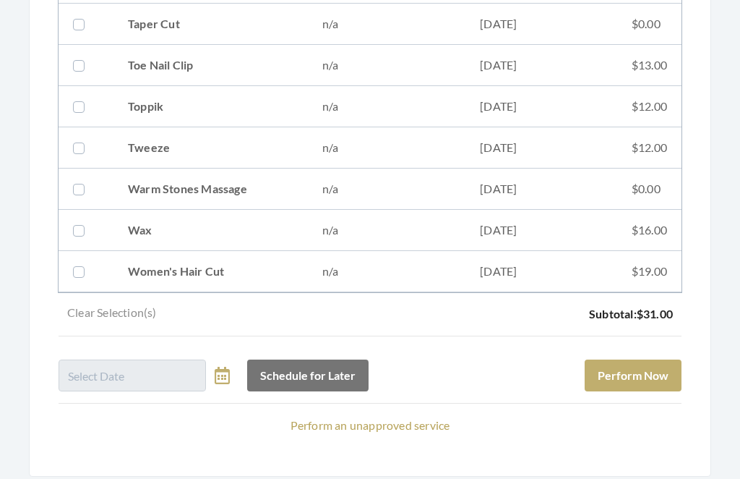
scroll to position [1957, 0]
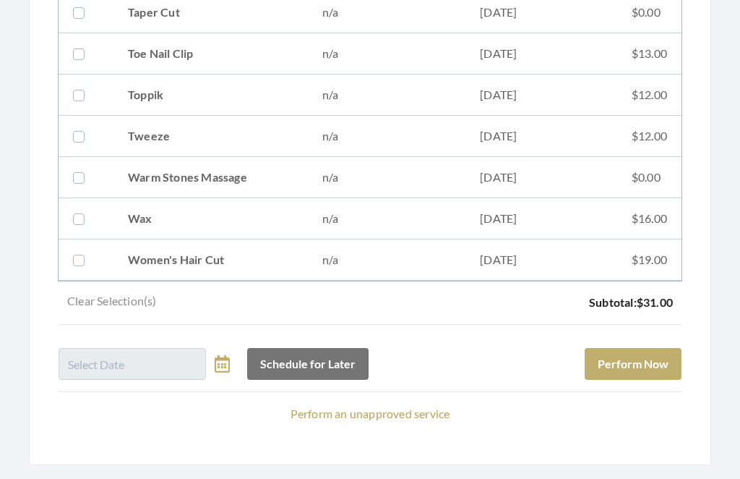
click at [629, 366] on button "Perform Now" at bounding box center [633, 365] width 97 height 32
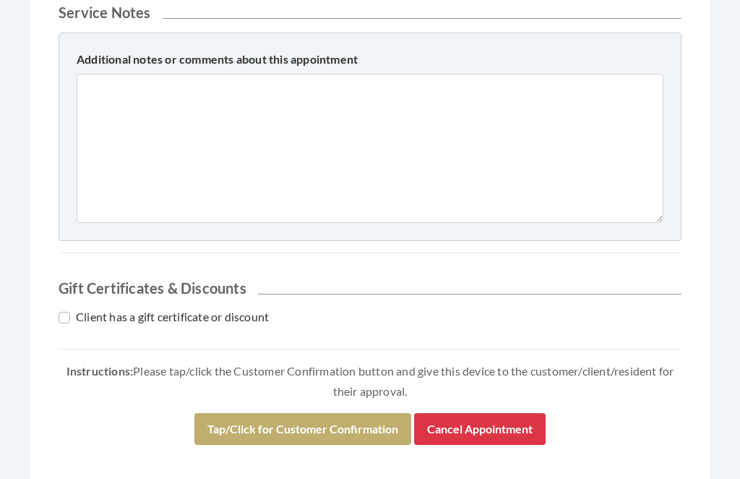
scroll to position [680, 0]
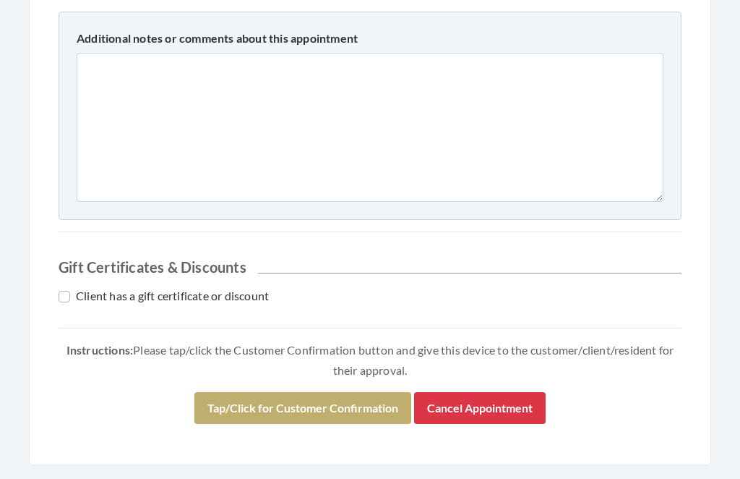
click at [345, 406] on button "Tap/Click for Customer Confirmation" at bounding box center [302, 409] width 217 height 32
